Goal: Information Seeking & Learning: Understand process/instructions

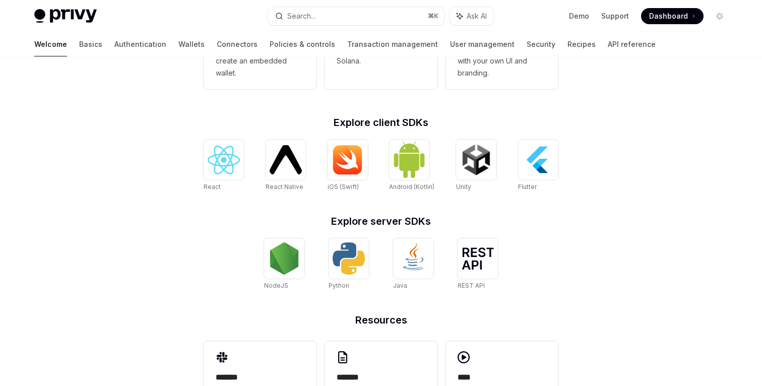
scroll to position [416, 0]
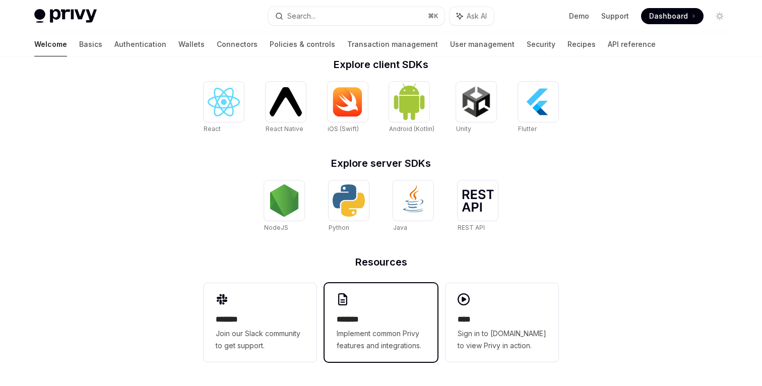
click at [375, 315] on h2 "*******" at bounding box center [381, 320] width 89 height 12
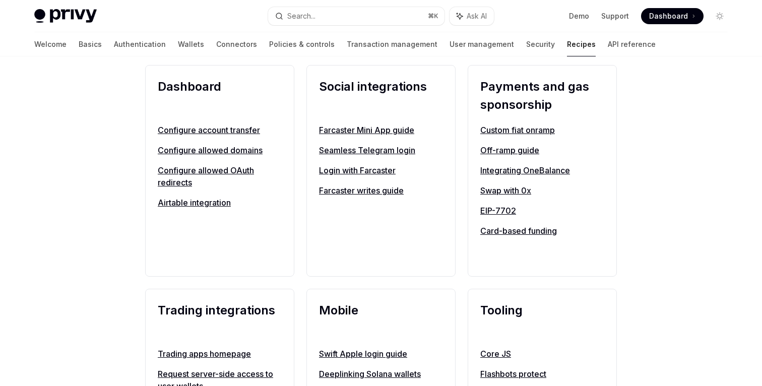
scroll to position [661, 0]
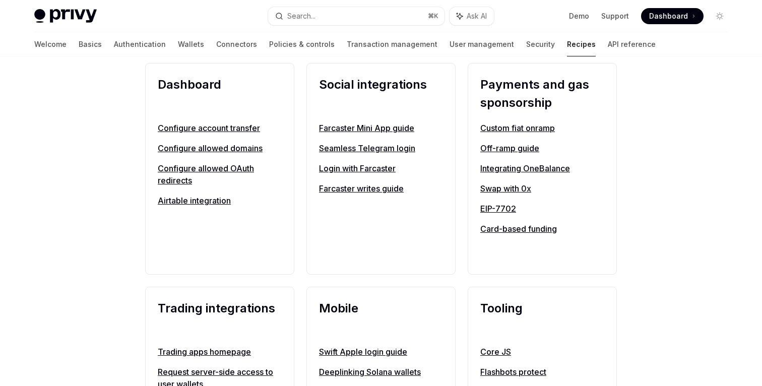
click at [510, 195] on link "Swap with 0x" at bounding box center [543, 189] width 124 height 12
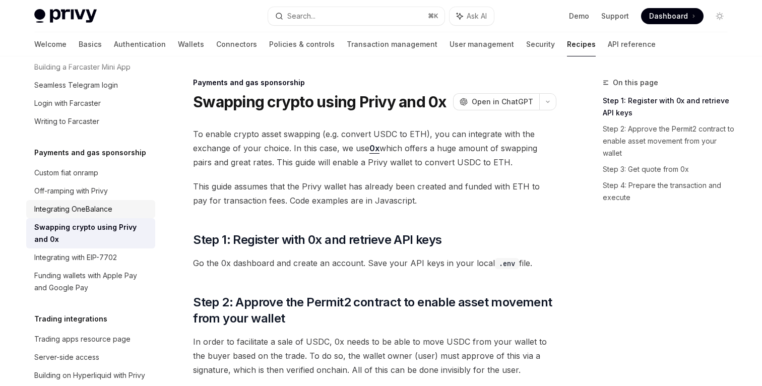
click at [99, 203] on div "Integrating OneBalance" at bounding box center [73, 209] width 78 height 12
type textarea "*"
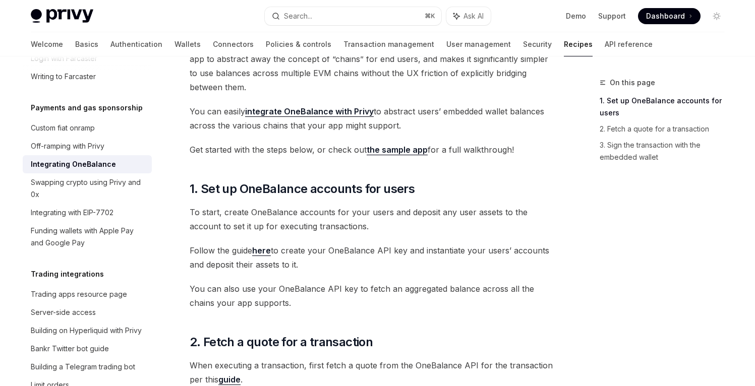
scroll to position [934, 0]
